Goal: Check status: Check status

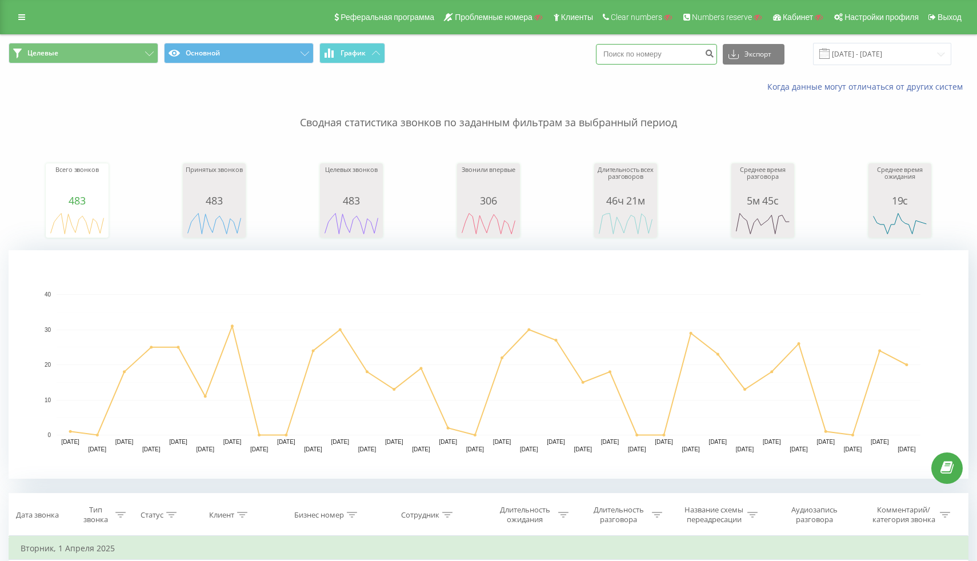
click at [631, 51] on input at bounding box center [656, 54] width 121 height 21
paste input "369"
type input "369"
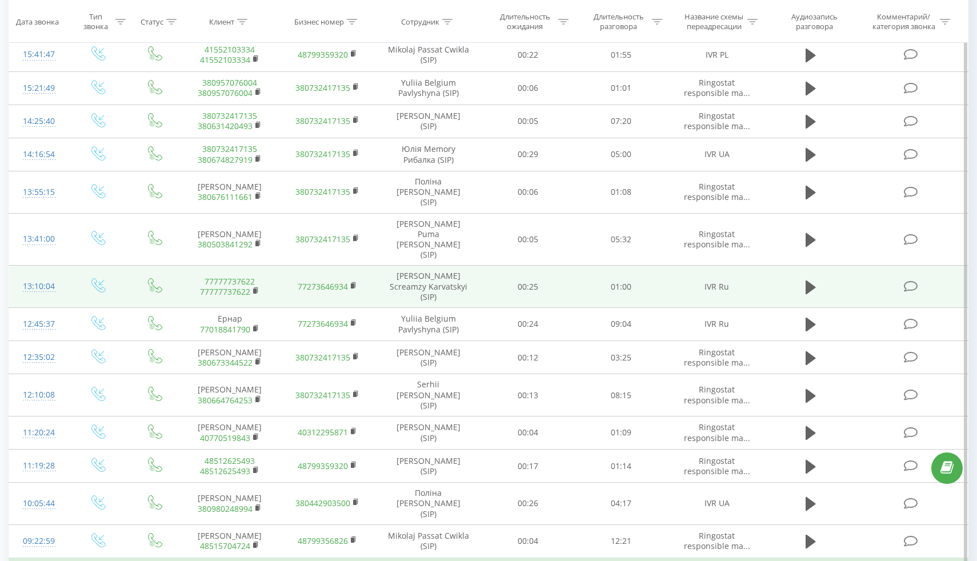
scroll to position [925, 0]
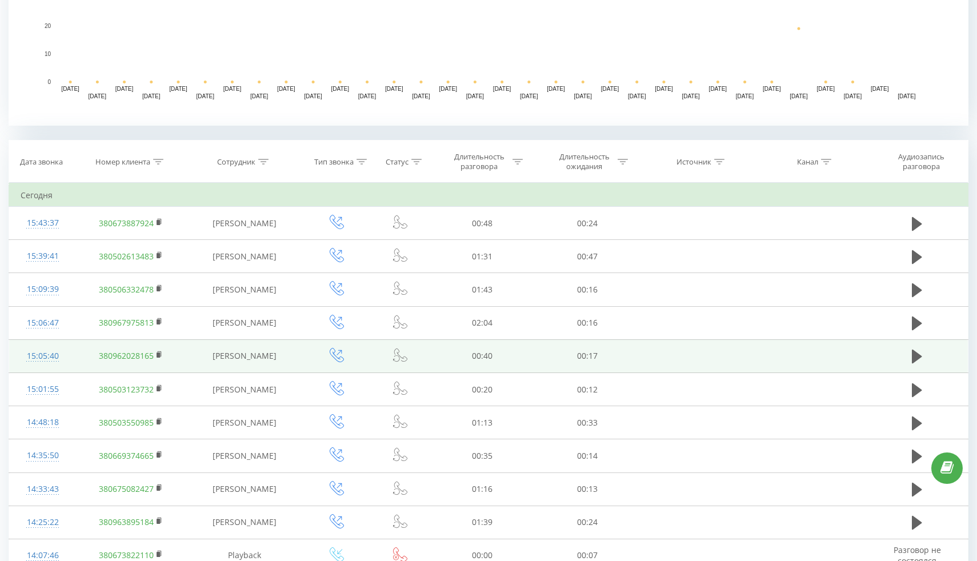
scroll to position [346, 0]
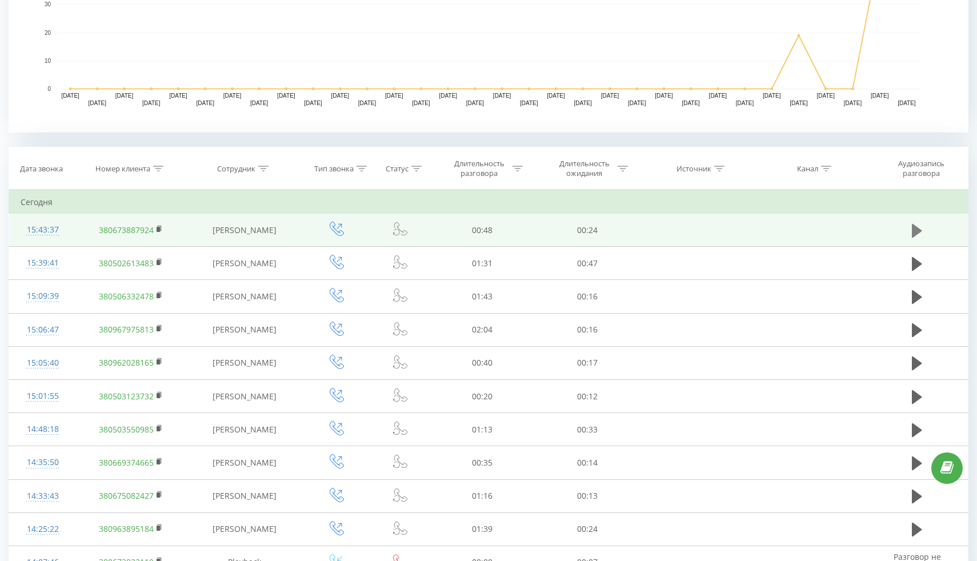
click at [920, 231] on icon at bounding box center [917, 230] width 10 height 14
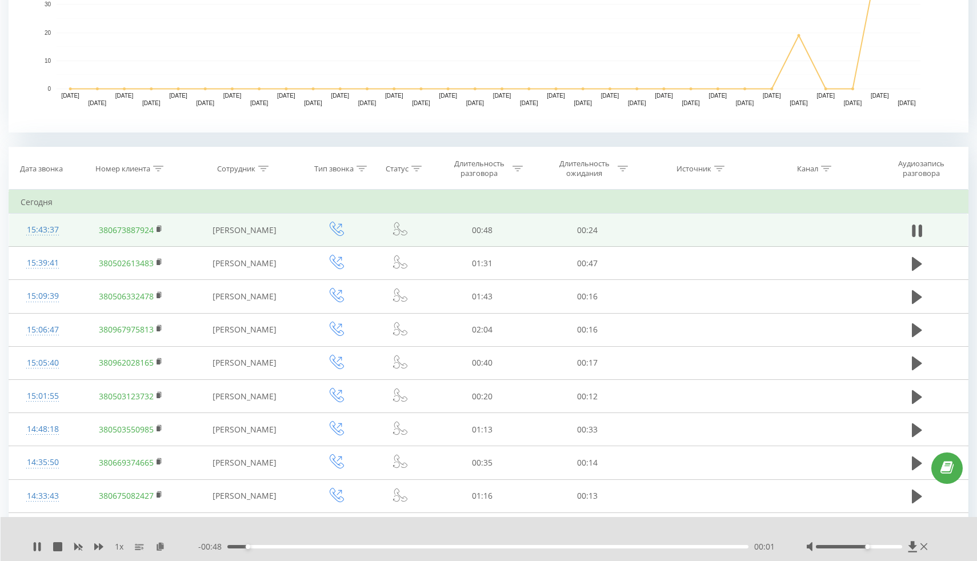
click at [866, 548] on div at bounding box center [859, 546] width 86 height 3
click at [892, 547] on div at bounding box center [859, 546] width 86 height 3
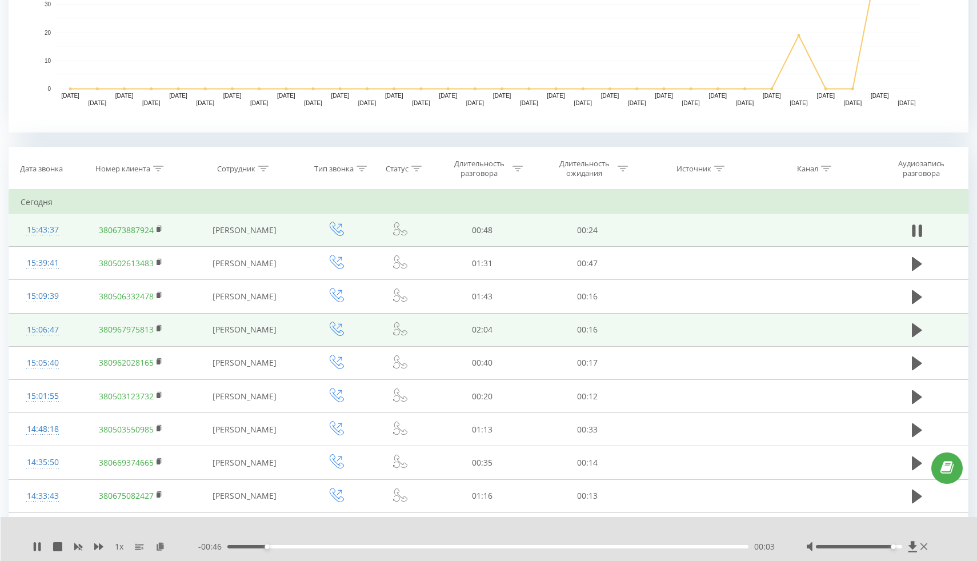
scroll to position [364, 0]
